Goal: Navigation & Orientation: Find specific page/section

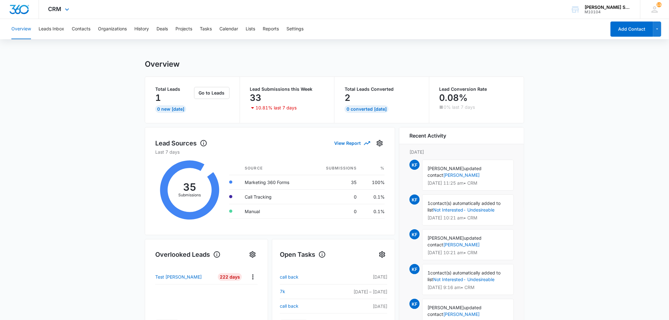
click at [71, 7] on div "CRM Apps Reputation Websites Forms CRM Email Social Content Ads Intelligence Fi…" at bounding box center [59, 9] width 41 height 19
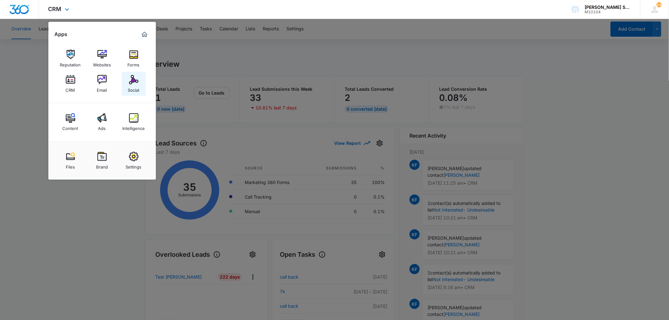
click at [135, 81] on img at bounding box center [133, 79] width 9 height 9
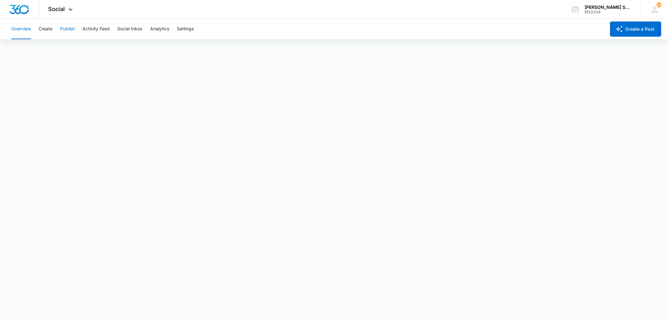
click at [62, 29] on button "Publish" at bounding box center [67, 29] width 15 height 20
click at [63, 8] on span "Social" at bounding box center [56, 9] width 17 height 7
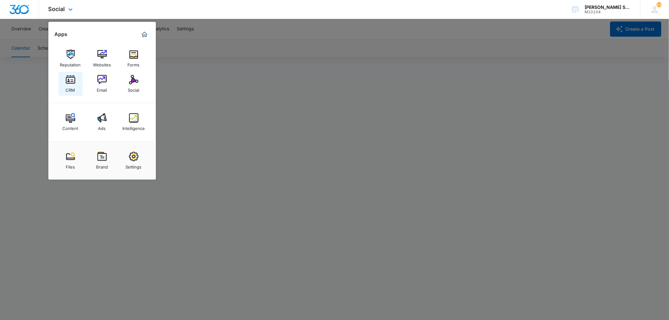
click at [71, 85] on div "CRM" at bounding box center [70, 88] width 9 height 8
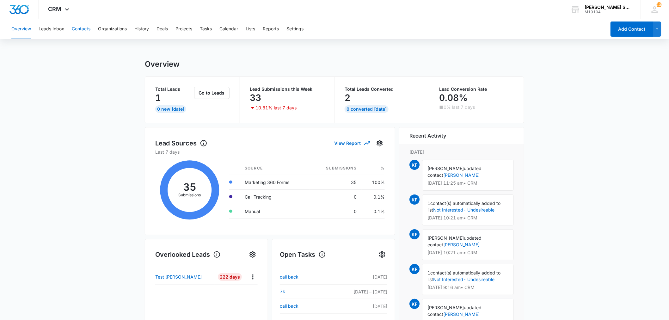
click at [75, 27] on button "Contacts" at bounding box center [81, 29] width 19 height 20
